Goal: Entertainment & Leisure: Consume media (video, audio)

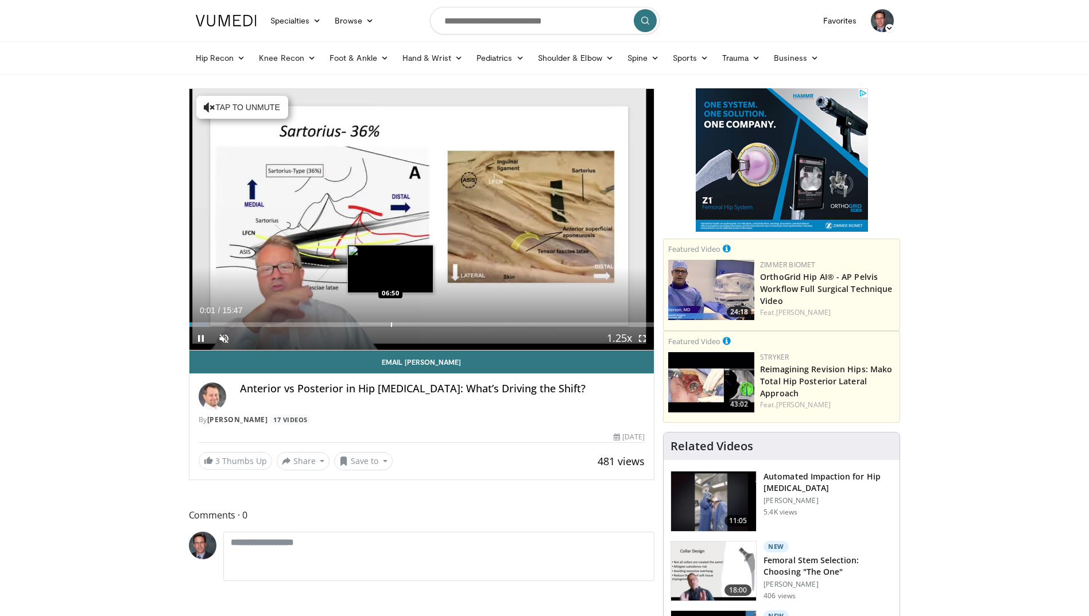
click at [391, 323] on div "Progress Bar" at bounding box center [391, 325] width 1 height 5
click at [403, 321] on div "Loaded : 50.24% 06:52 07:16" at bounding box center [421, 321] width 465 height 11
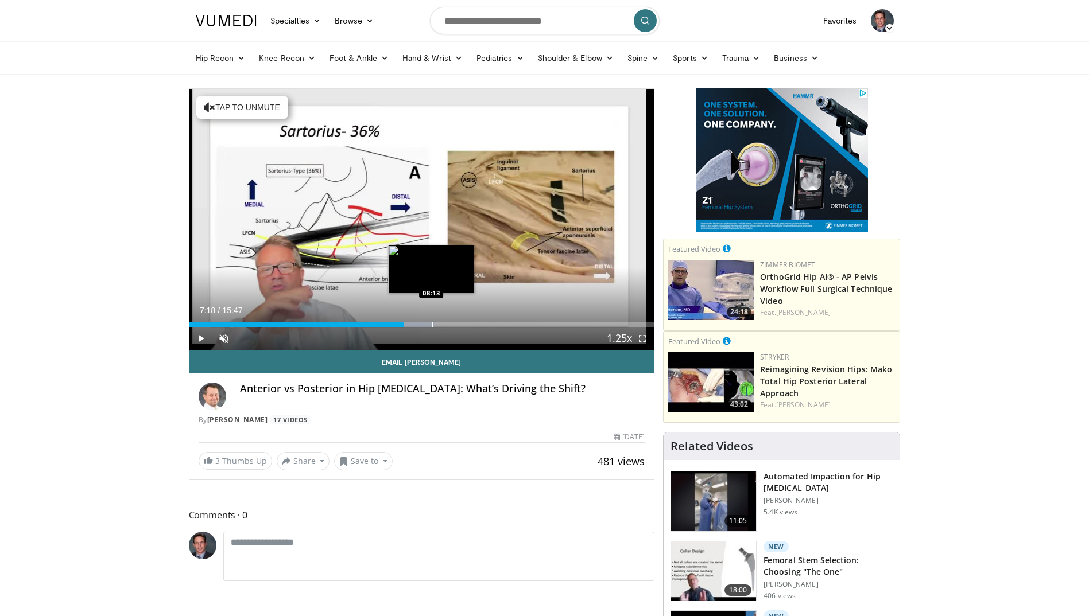
click at [432, 325] on div "Progress Bar" at bounding box center [432, 325] width 1 height 5
click at [451, 324] on div "Progress Bar" at bounding box center [451, 325] width 1 height 5
click at [471, 323] on div "Progress Bar" at bounding box center [471, 325] width 1 height 5
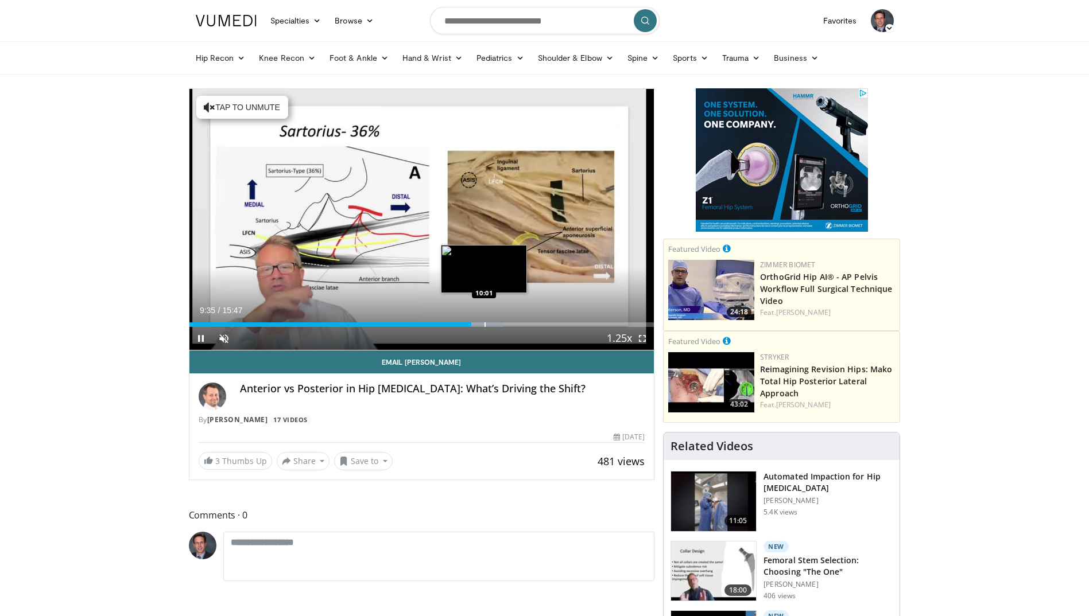
click at [484, 325] on div "Progress Bar" at bounding box center [484, 325] width 1 height 5
click at [498, 325] on div "10 seconds Tap to unmute" at bounding box center [421, 219] width 465 height 261
click at [199, 336] on span "Video Player" at bounding box center [200, 338] width 23 height 23
click at [228, 340] on span "Video Player" at bounding box center [223, 338] width 23 height 23
click at [199, 340] on span "Video Player" at bounding box center [200, 338] width 23 height 23
